Goal: Transaction & Acquisition: Book appointment/travel/reservation

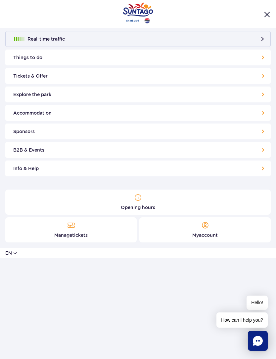
click at [187, 40] on button "Real-time traffic" at bounding box center [137, 39] width 265 height 16
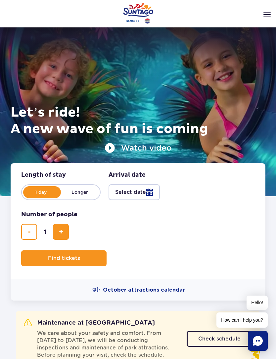
scroll to position [14, 0]
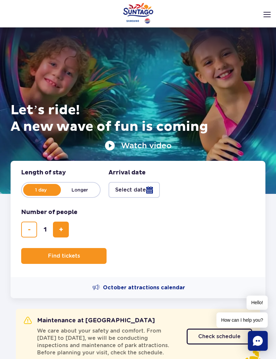
click at [265, 12] on img at bounding box center [266, 14] width 7 height 5
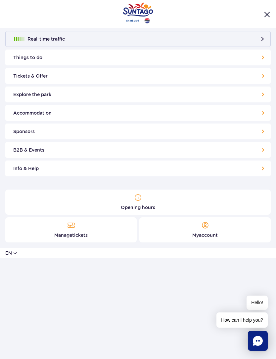
click at [258, 74] on link "Tickets & Offer" at bounding box center [137, 76] width 265 height 16
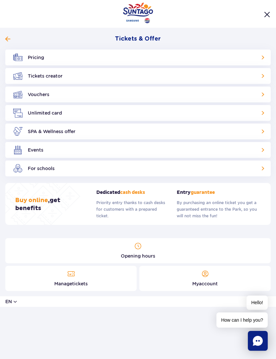
click at [57, 76] on link "Tickets creator" at bounding box center [137, 76] width 265 height 16
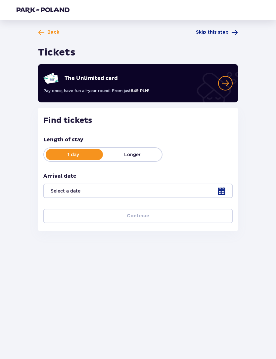
click at [132, 12] on div at bounding box center [138, 10] width 243 height 7
click at [232, 31] on span at bounding box center [234, 32] width 7 height 7
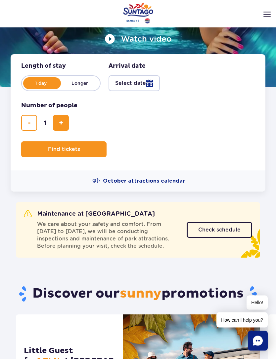
scroll to position [121, 0]
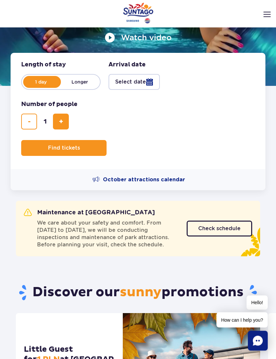
click at [258, 346] on icon "Chat" at bounding box center [258, 341] width 10 height 10
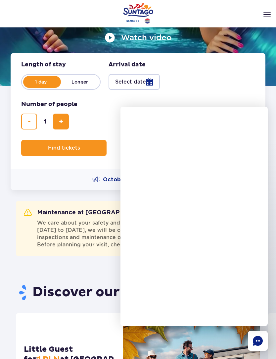
click at [99, 262] on section "Maintenance at Suntago We care about your safety and comfort. From October 6 to…" at bounding box center [138, 227] width 276 height 74
click at [246, 104] on fieldset "Number of people number of people in hero 1" at bounding box center [137, 115] width 233 height 29
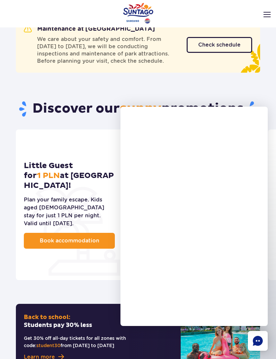
scroll to position [306, 0]
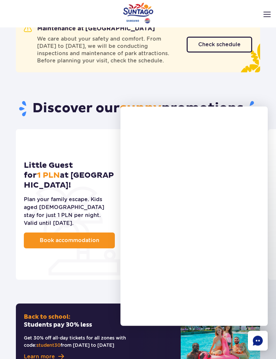
click at [102, 265] on div "Little Guest for 1 PLN  at Suntago Village! Plan your family escape. Kids aged …" at bounding box center [138, 211] width 276 height 163
click at [104, 233] on link "Book accommodation" at bounding box center [69, 241] width 91 height 16
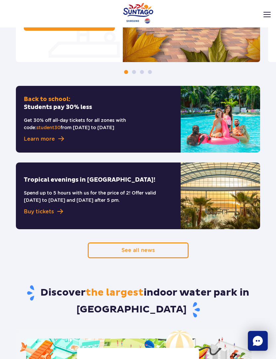
scroll to position [537, 0]
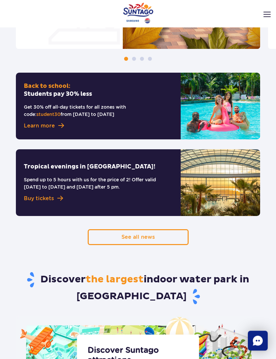
click at [244, 230] on div "See all news" at bounding box center [138, 238] width 254 height 16
click at [53, 195] on span "Buy tickets" at bounding box center [39, 199] width 30 height 8
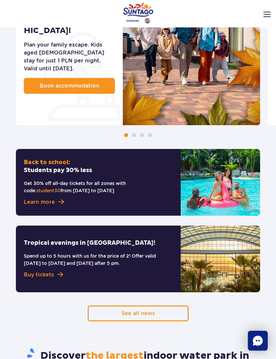
scroll to position [476, 0]
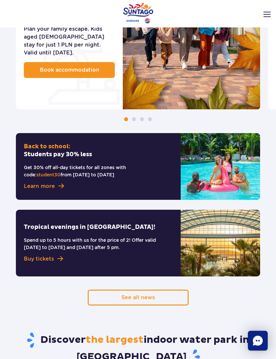
click at [229, 235] on img at bounding box center [220, 243] width 79 height 67
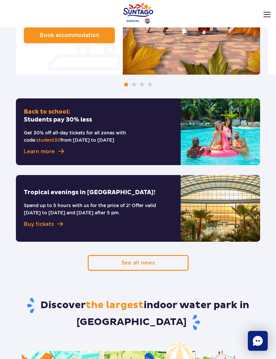
scroll to position [508, 0]
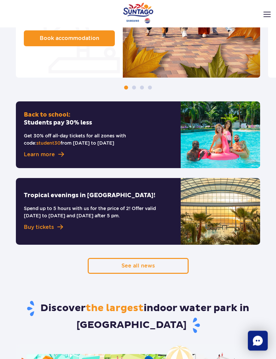
click at [59, 225] on span at bounding box center [60, 228] width 6 height 6
click at [100, 192] on h2 "Tropical evenings in Suntago!" at bounding box center [98, 196] width 149 height 8
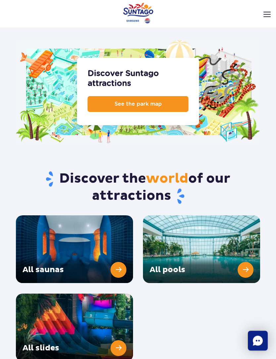
scroll to position [814, 0]
click at [112, 330] on link "All slides" at bounding box center [74, 328] width 117 height 68
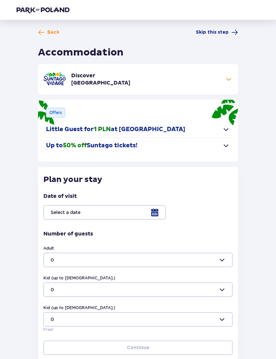
click at [228, 127] on span "button" at bounding box center [226, 130] width 8 height 8
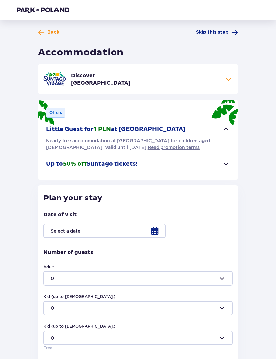
click at [147, 147] on span "Read promotion terms" at bounding box center [173, 147] width 52 height 7
click at [225, 161] on span "button" at bounding box center [226, 164] width 8 height 8
